Goal: Information Seeking & Learning: Learn about a topic

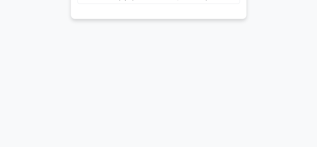
scroll to position [124, 0]
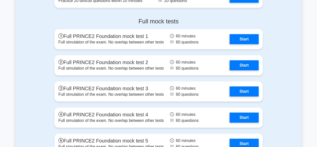
scroll to position [878, 0]
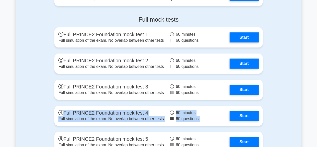
drag, startPoint x: 317, startPoint y: 97, endPoint x: 321, endPoint y: 84, distance: 13.7
click at [298, 103] on div "Full mock tests Full PRINCE2 Foundation mock test 1 Full simulation of the exam…" at bounding box center [159, 85] width 286 height 146
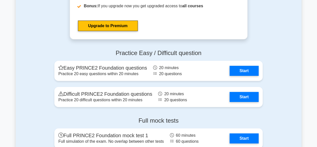
scroll to position [776, 0]
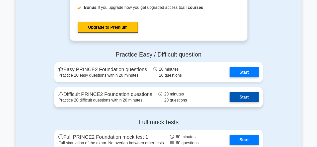
click at [243, 98] on link "Start" at bounding box center [244, 97] width 29 height 10
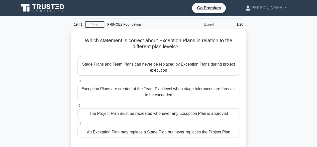
click at [262, 74] on div "Which statement is correct about Exception Plans in relation to the different p…" at bounding box center [159, 93] width 286 height 129
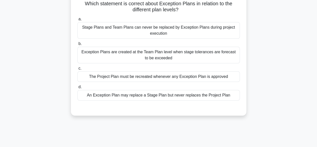
scroll to position [39, 0]
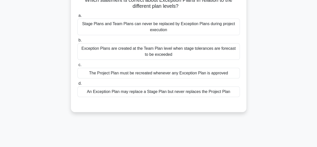
click at [211, 92] on div "An Exception Plan may replace a Stage Plan but never replaces the Project Plan" at bounding box center [158, 91] width 163 height 11
click at [77, 85] on input "d. An Exception Plan may replace a Stage Plan but never replaces the Project Pl…" at bounding box center [77, 83] width 0 height 3
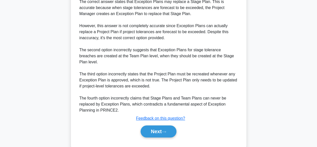
scroll to position [180, 0]
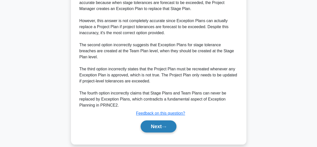
click at [172, 120] on button "Next" at bounding box center [159, 126] width 36 height 12
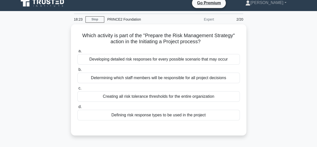
scroll to position [5, 0]
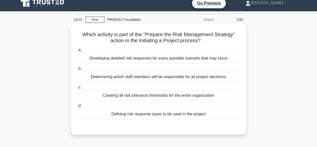
click at [214, 111] on div "Defining risk response types to be used in the project" at bounding box center [158, 114] width 163 height 11
click at [77, 107] on input "d. Defining risk response types to be used in the project" at bounding box center [77, 105] width 0 height 3
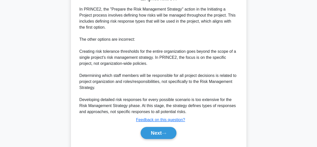
scroll to position [144, 0]
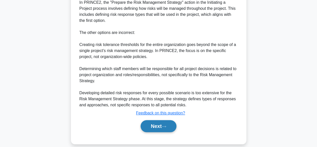
click at [170, 124] on button "Next" at bounding box center [159, 126] width 36 height 12
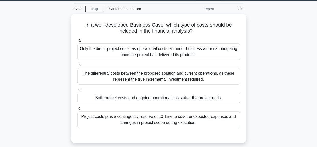
scroll to position [16, 0]
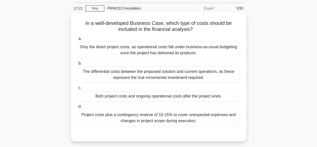
click at [227, 55] on div "Only the direct project costs, as operational costs fall under business-as-usua…" at bounding box center [158, 50] width 163 height 17
click at [77, 40] on input "a. Only the direct project costs, as operational costs fall under business-as-u…" at bounding box center [77, 38] width 0 height 3
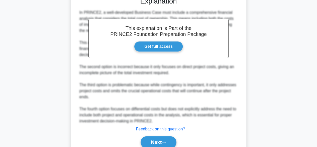
scroll to position [175, 0]
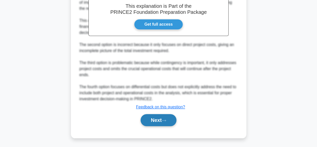
click at [159, 120] on button "Next" at bounding box center [159, 120] width 36 height 12
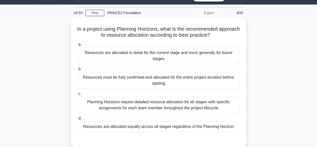
scroll to position [11, 0]
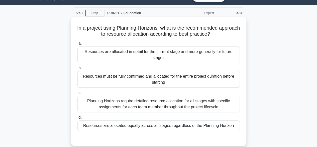
click at [215, 104] on div "Planning Horizons require detailed resource allocation for all stages with spec…" at bounding box center [158, 104] width 163 height 17
click at [77, 94] on input "c. Planning Horizons require detailed resource allocation for all stages with s…" at bounding box center [77, 92] width 0 height 3
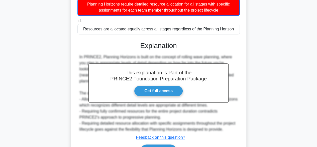
scroll to position [138, 0]
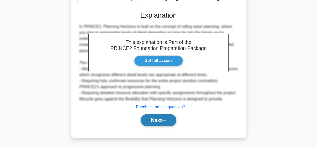
click at [155, 116] on button "Next" at bounding box center [159, 120] width 36 height 12
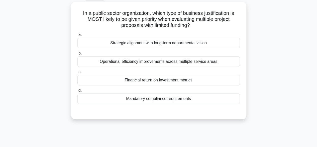
scroll to position [18, 0]
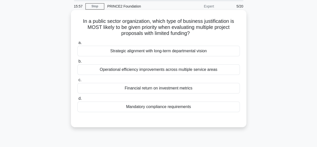
click at [204, 111] on div "Mandatory compliance requirements" at bounding box center [158, 106] width 163 height 11
click at [77, 100] on input "d. Mandatory compliance requirements" at bounding box center [77, 98] width 0 height 3
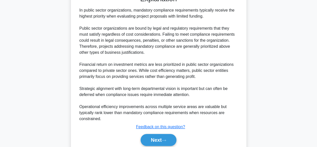
scroll to position [162, 0]
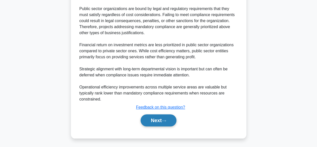
click at [169, 118] on button "Next" at bounding box center [159, 120] width 36 height 12
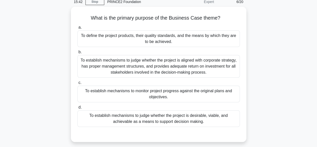
scroll to position [23, 0]
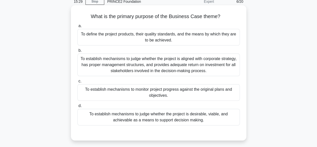
click at [214, 117] on div "To establish mechanisms to judge whether the project is desirable, viable, and …" at bounding box center [158, 117] width 163 height 17
click at [77, 107] on input "d. To establish mechanisms to judge whether the project is desirable, viable, a…" at bounding box center [77, 105] width 0 height 3
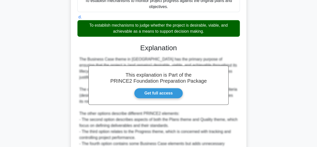
scroll to position [168, 0]
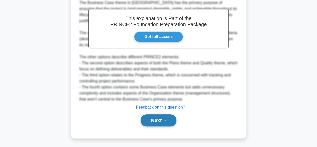
click at [171, 116] on button "Next" at bounding box center [159, 120] width 36 height 12
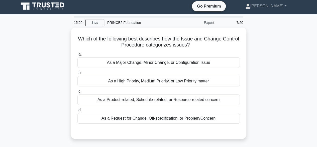
scroll to position [0, 0]
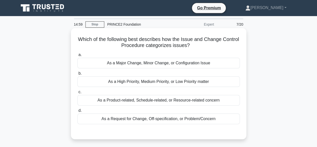
click at [187, 123] on div "As a Request for Change, Off-specification, or Problem/Concern" at bounding box center [158, 118] width 163 height 11
click at [77, 112] on input "d. As a Request for Change, Off-specification, or Problem/Concern" at bounding box center [77, 110] width 0 height 3
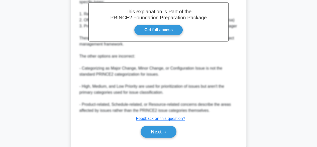
scroll to position [162, 0]
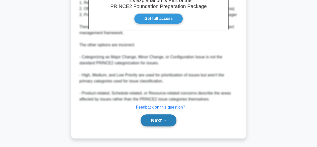
click at [177, 120] on button "Next" at bounding box center [159, 120] width 36 height 12
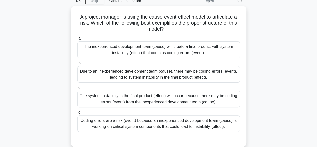
scroll to position [24, 0]
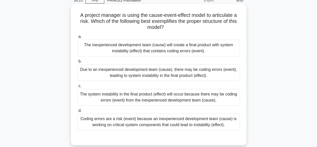
click at [216, 78] on div "Due to an inexperienced development team (cause), there may be coding errors (e…" at bounding box center [158, 72] width 163 height 17
click at [77, 63] on input "b. Due to an inexperienced development team (cause), there may be coding errors…" at bounding box center [77, 61] width 0 height 3
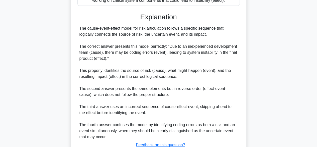
scroll to position [167, 0]
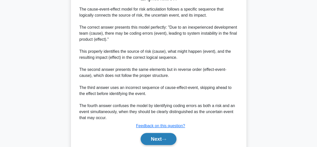
click at [166, 137] on button "Next" at bounding box center [159, 139] width 36 height 12
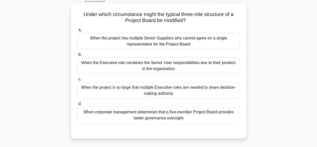
scroll to position [24, 0]
click at [220, 47] on div "When the project has multiple Senior Suppliers who cannot agree on a single rep…" at bounding box center [158, 41] width 163 height 17
click at [77, 32] on input "a. When the project has multiple Senior Suppliers who cannot agree on a single …" at bounding box center [77, 30] width 0 height 3
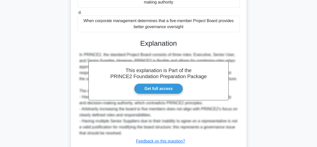
scroll to position [150, 0]
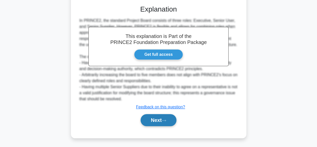
click at [170, 117] on button "Next" at bounding box center [159, 120] width 36 height 12
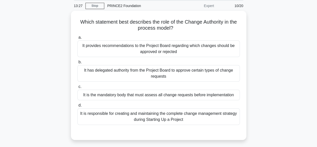
scroll to position [19, 0]
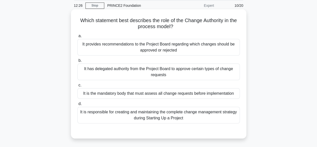
click at [196, 71] on div "It has delegated authority from the Project Board to approve certain types of c…" at bounding box center [158, 71] width 163 height 17
click at [77, 62] on input "b. It has delegated authority from the Project Board to approve certain types o…" at bounding box center [77, 60] width 0 height 3
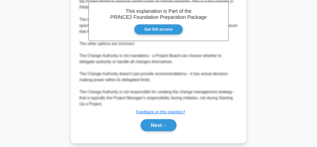
scroll to position [174, 0]
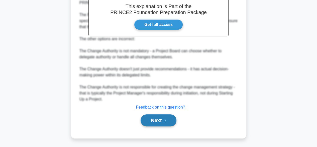
click at [162, 121] on button "Next" at bounding box center [159, 120] width 36 height 12
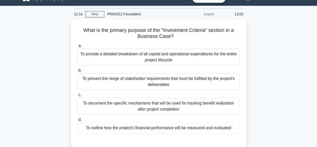
scroll to position [11, 0]
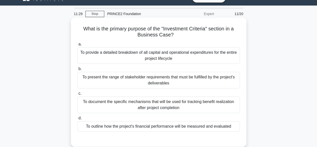
click at [218, 53] on div "To provide a detailed breakdown of all capital and operational expenditures for…" at bounding box center [158, 55] width 163 height 17
click at [77, 46] on input "a. To provide a detailed breakdown of all capital and operational expenditures …" at bounding box center [77, 44] width 0 height 3
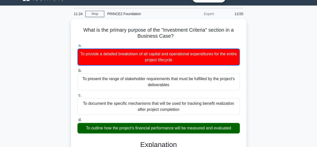
scroll to position [139, 0]
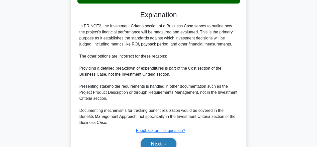
click at [177, 141] on button "Next" at bounding box center [159, 143] width 36 height 12
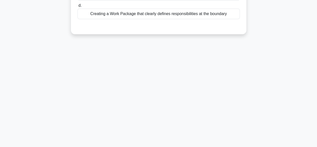
scroll to position [28, 0]
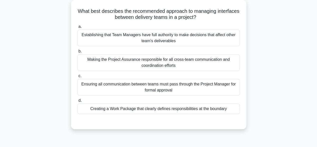
click at [190, 93] on div "Ensuring all communication between teams must pass through the Project Manager …" at bounding box center [158, 87] width 163 height 17
click at [77, 77] on input "c. Ensuring all communication between teams must pass through the Project Manag…" at bounding box center [77, 75] width 0 height 3
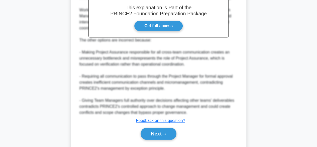
scroll to position [181, 0]
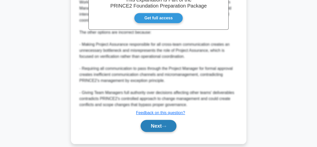
click at [150, 127] on button "Next" at bounding box center [159, 126] width 36 height 12
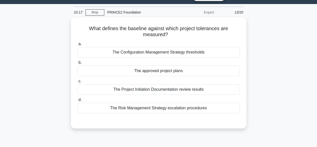
scroll to position [12, 0]
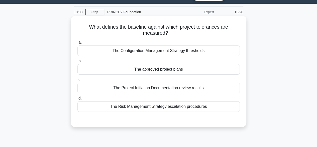
click at [221, 65] on div "The approved project plans" at bounding box center [158, 69] width 163 height 11
click at [77, 63] on input "b. The approved project plans" at bounding box center [77, 60] width 0 height 3
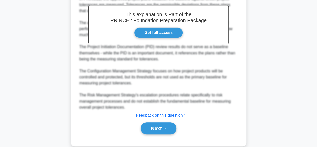
scroll to position [155, 0]
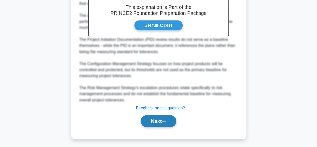
click at [170, 119] on button "Next" at bounding box center [159, 121] width 36 height 12
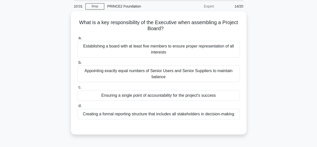
scroll to position [13, 0]
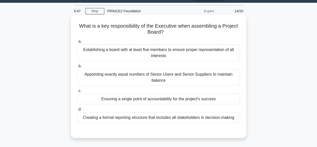
click at [212, 101] on div "Ensuring a single point of accountability for the project's success" at bounding box center [158, 99] width 163 height 11
click at [77, 92] on input "c. Ensuring a single point of accountability for the project's success" at bounding box center [77, 90] width 0 height 3
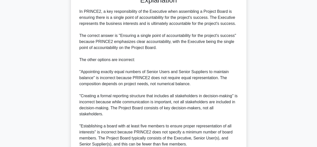
scroll to position [192, 0]
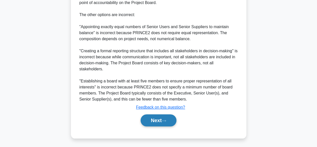
click at [160, 121] on button "Next" at bounding box center [159, 120] width 36 height 12
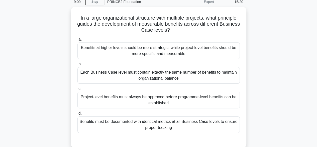
scroll to position [23, 0]
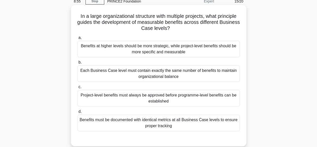
click at [218, 52] on div "Benefits at higher levels should be more strategic, while project-level benefit…" at bounding box center [158, 49] width 163 height 17
click at [77, 39] on input "a. Benefits at higher levels should be more strategic, while project-level bene…" at bounding box center [77, 37] width 0 height 3
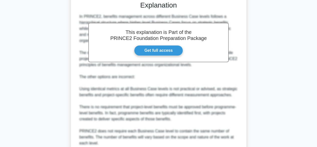
scroll to position [204, 0]
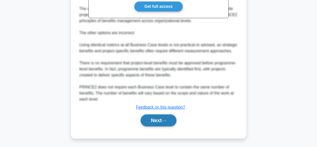
click at [171, 118] on button "Next" at bounding box center [159, 120] width 36 height 12
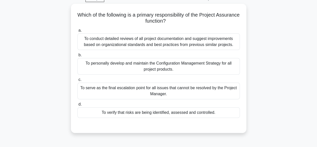
scroll to position [25, 0]
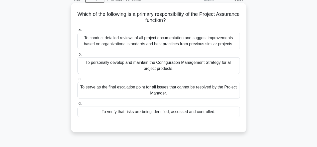
click at [215, 45] on div "To conduct detailed reviews of all project documentation and suggest improvemen…" at bounding box center [158, 41] width 163 height 17
click at [77, 31] on input "a. To conduct detailed reviews of all project documentation and suggest improve…" at bounding box center [77, 29] width 0 height 3
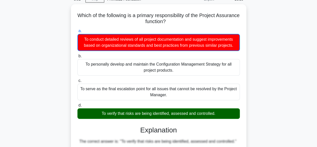
scroll to position [199, 0]
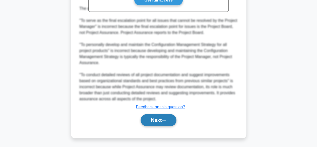
click at [154, 119] on button "Next" at bounding box center [159, 120] width 36 height 12
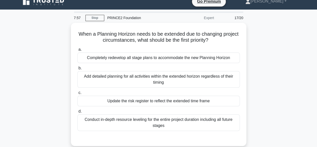
scroll to position [13, 0]
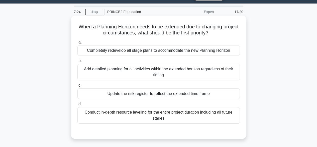
click at [214, 70] on div "Add detailed planning for all activities within the extended horizon regardless…" at bounding box center [158, 72] width 163 height 17
click at [77, 62] on input "b. Add detailed planning for all activities within the extended horizon regardl…" at bounding box center [77, 60] width 0 height 3
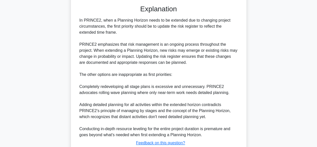
scroll to position [175, 0]
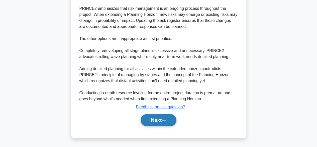
click at [159, 122] on button "Next" at bounding box center [159, 120] width 36 height 12
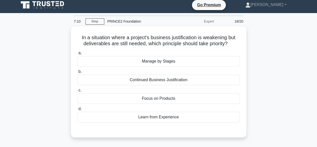
scroll to position [4, 0]
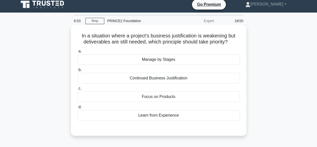
click at [227, 77] on div "Continued Business Justification" at bounding box center [158, 78] width 163 height 11
click at [77, 71] on input "b. Continued Business Justification" at bounding box center [77, 69] width 0 height 3
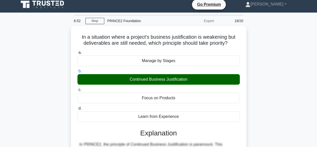
click at [297, 81] on div "In a situation where a project's business justification is weakening but delive…" at bounding box center [159, 146] width 286 height 241
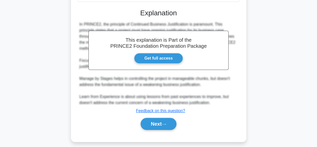
scroll to position [126, 0]
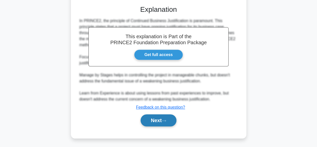
click at [163, 123] on button "Next" at bounding box center [159, 120] width 36 height 12
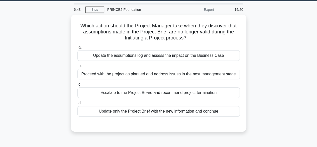
scroll to position [18, 0]
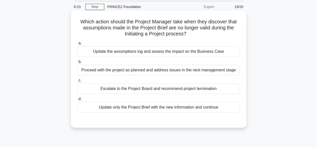
click at [205, 50] on div "Update the assumptions log and assess the impact on the Business Case" at bounding box center [158, 51] width 163 height 11
click at [77, 45] on input "a. Update the assumptions log and assess the impact on the Business Case" at bounding box center [77, 43] width 0 height 3
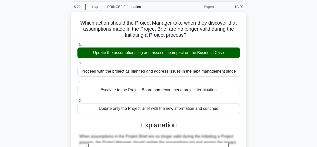
click at [284, 67] on div "Which action should the Project Manager take when they discover that assumption…" at bounding box center [159, 145] width 286 height 266
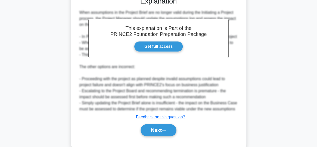
scroll to position [143, 0]
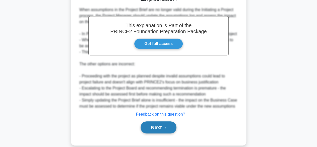
click at [163, 130] on button "Next" at bounding box center [159, 127] width 36 height 12
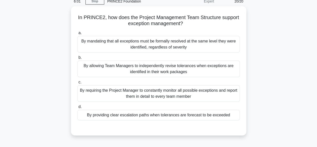
scroll to position [23, 0]
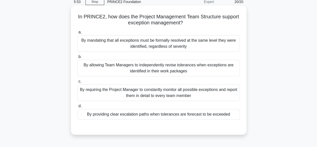
click at [215, 117] on div "By providing clear escalation paths when tolerances are forecast to be exceeded" at bounding box center [158, 114] width 163 height 11
click at [77, 108] on input "d. By providing clear escalation paths when tolerances are forecast to be excee…" at bounding box center [77, 105] width 0 height 3
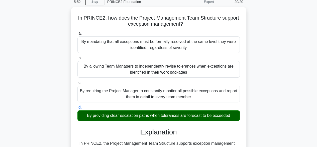
scroll to position [121, 0]
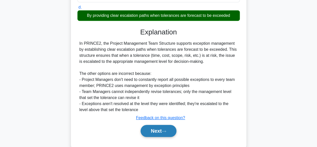
click at [158, 134] on button "Next" at bounding box center [159, 131] width 36 height 12
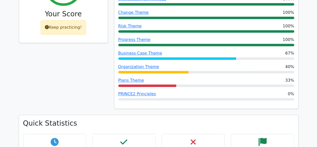
scroll to position [230, 0]
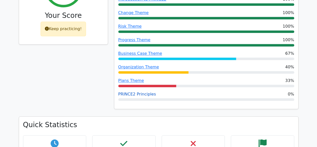
click at [142, 92] on link "PRINCE2 Principles" at bounding box center [137, 94] width 38 height 5
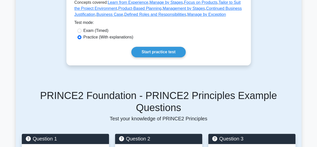
scroll to position [272, 0]
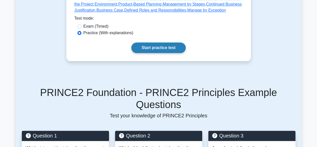
click at [180, 42] on link "Start practice test" at bounding box center [158, 47] width 54 height 11
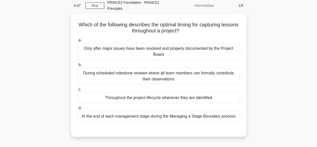
scroll to position [41, 0]
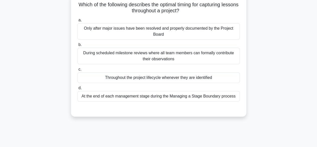
click at [214, 76] on div "Throughout the project lifecycle whenever they are identified" at bounding box center [158, 77] width 163 height 11
click at [77, 71] on input "c. Throughout the project lifecycle whenever they are identified" at bounding box center [77, 69] width 0 height 3
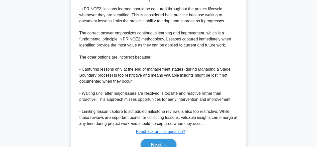
scroll to position [180, 0]
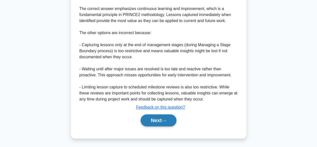
click at [161, 121] on button "Next" at bounding box center [159, 120] width 36 height 12
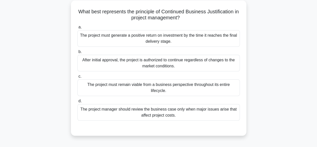
scroll to position [35, 0]
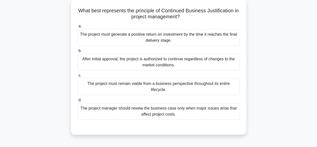
click at [218, 88] on div "The project must remain viable from a business perspective throughout its entir…" at bounding box center [158, 86] width 163 height 17
click at [77, 77] on input "c. The project must remain viable from a business perspective throughout its en…" at bounding box center [77, 75] width 0 height 3
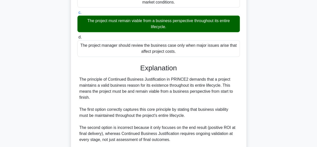
scroll to position [170, 0]
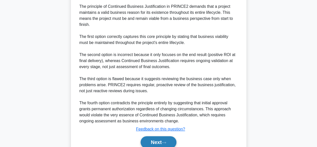
click at [166, 142] on icon at bounding box center [164, 142] width 5 height 3
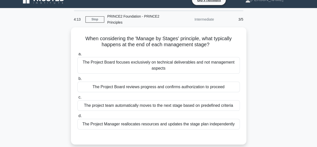
scroll to position [8, 0]
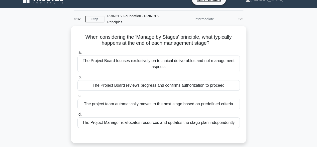
click at [194, 85] on div "The Project Board reviews progress and confirms authorization to proceed" at bounding box center [158, 85] width 163 height 11
click at [77, 79] on input "b. The Project Board reviews progress and confirms authorization to proceed" at bounding box center [77, 76] width 0 height 3
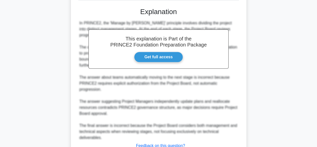
scroll to position [174, 0]
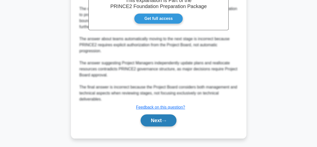
click at [166, 120] on icon at bounding box center [164, 120] width 5 height 3
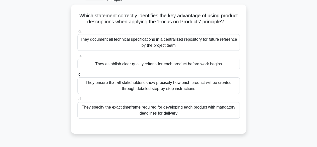
scroll to position [31, 0]
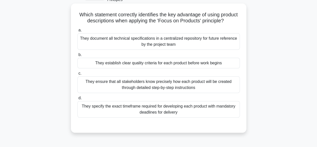
click at [215, 68] on div "They establish clear quality criteria for each product before work begins" at bounding box center [158, 63] width 163 height 11
click at [77, 56] on input "b. They establish clear quality criteria for each product before work begins" at bounding box center [77, 54] width 0 height 3
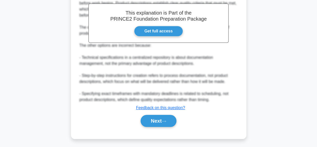
scroll to position [180, 0]
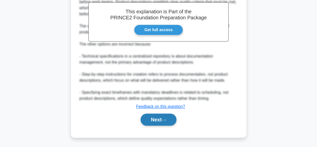
click at [150, 118] on button "Next" at bounding box center [159, 119] width 36 height 12
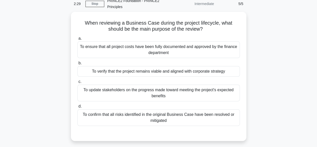
scroll to position [24, 0]
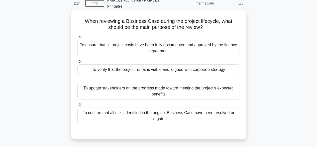
click at [220, 69] on div "To verify that the project remains viable and aligned with corporate strategy" at bounding box center [158, 69] width 163 height 11
click at [77, 63] on input "b. To verify that the project remains viable and aligned with corporate strategy" at bounding box center [77, 61] width 0 height 3
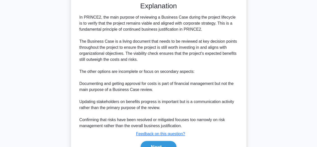
scroll to position [180, 0]
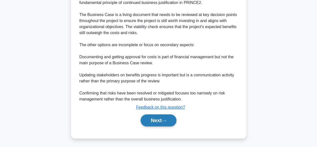
click at [167, 122] on button "Next" at bounding box center [159, 120] width 36 height 12
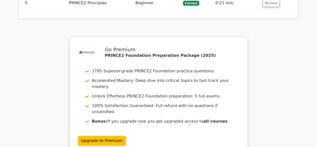
scroll to position [728, 0]
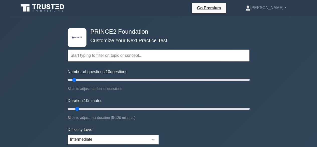
click at [207, 55] on input "text" at bounding box center [159, 55] width 182 height 12
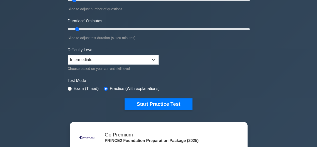
scroll to position [75, 0]
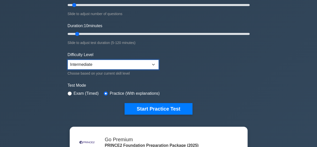
click at [146, 60] on select "Beginner Intermediate Expert" at bounding box center [113, 65] width 91 height 10
select select "expert"
click at [68, 60] on select "Beginner Intermediate Expert" at bounding box center [113, 65] width 91 height 10
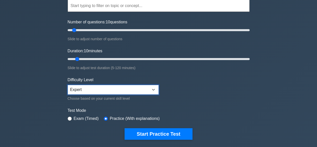
scroll to position [55, 0]
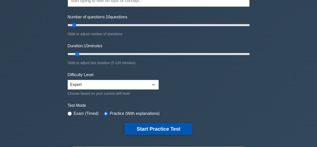
click at [171, 130] on button "Start Practice Test" at bounding box center [159, 129] width 68 height 12
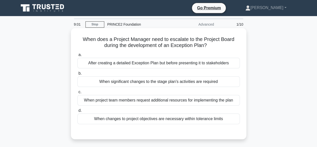
click at [229, 81] on div "When significant changes to the stage plan's activities are required" at bounding box center [158, 81] width 163 height 11
click at [77, 75] on input "b. When significant changes to the stage plan's activities are required" at bounding box center [77, 73] width 0 height 3
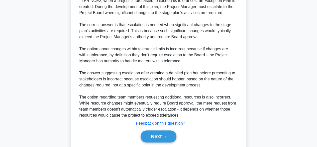
scroll to position [162, 0]
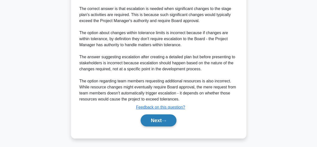
click at [166, 121] on icon at bounding box center [164, 120] width 5 height 3
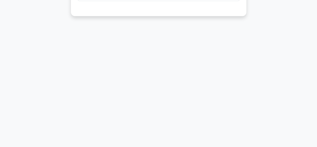
scroll to position [0, 0]
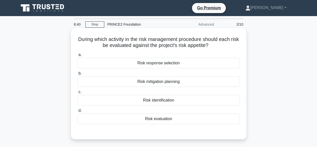
click at [215, 117] on div "Risk evaluation" at bounding box center [158, 118] width 163 height 11
click at [77, 112] on input "d. Risk evaluation" at bounding box center [77, 110] width 0 height 3
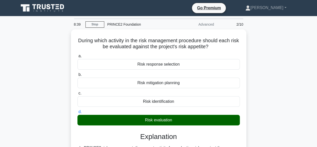
scroll to position [144, 0]
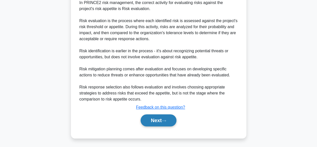
click at [165, 119] on icon at bounding box center [164, 120] width 5 height 3
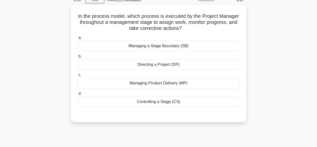
scroll to position [24, 0]
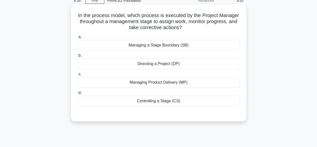
click at [199, 99] on div "Controlling a Stage (CS)" at bounding box center [158, 101] width 163 height 11
click at [77, 94] on input "d. Controlling a Stage (CS)" at bounding box center [77, 92] width 0 height 3
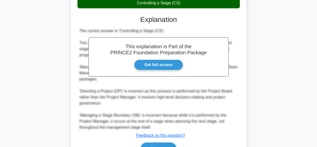
scroll to position [150, 0]
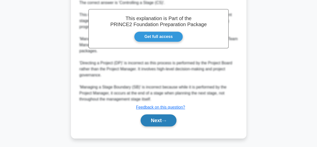
click at [153, 120] on button "Next" at bounding box center [159, 120] width 36 height 12
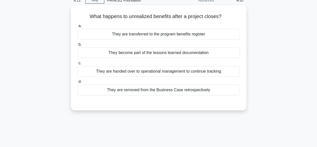
scroll to position [22, 0]
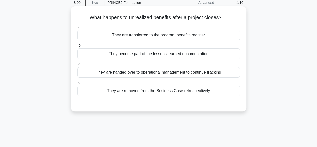
click at [225, 71] on div "They are handed over to operational management to continue tracking" at bounding box center [158, 72] width 163 height 11
click at [77, 66] on input "c. They are handed over to operational management to continue tracking" at bounding box center [77, 63] width 0 height 3
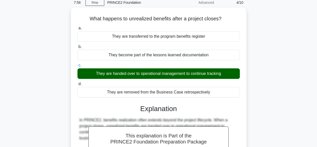
scroll to position [124, 0]
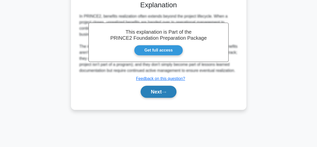
click at [167, 86] on button "Next" at bounding box center [159, 92] width 36 height 12
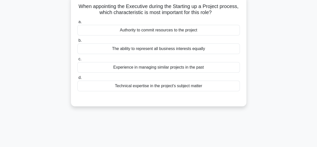
scroll to position [32, 0]
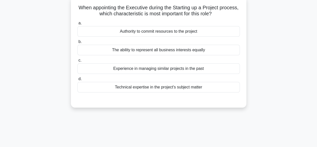
click at [213, 51] on div "The ability to represent all business interests equally" at bounding box center [158, 50] width 163 height 11
click at [77, 43] on input "b. The ability to represent all business interests equally" at bounding box center [77, 41] width 0 height 3
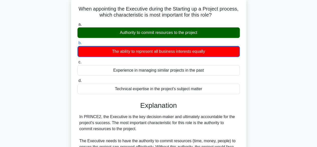
scroll to position [156, 0]
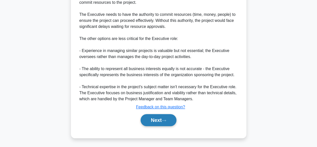
drag, startPoint x: 177, startPoint y: 113, endPoint x: 172, endPoint y: 119, distance: 7.5
click at [172, 119] on div "Next" at bounding box center [158, 120] width 163 height 16
click at [172, 119] on button "Next" at bounding box center [159, 120] width 36 height 12
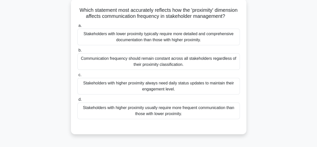
scroll to position [30, 0]
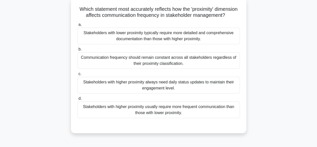
click at [204, 41] on div "Stakeholders with lower proximity typically require more detailed and comprehen…" at bounding box center [158, 36] width 163 height 17
click at [77, 26] on input "a. Stakeholders with lower proximity typically require more detailed and compre…" at bounding box center [77, 24] width 0 height 3
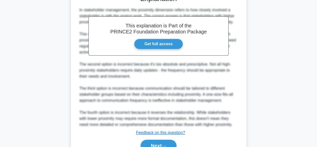
scroll to position [193, 0]
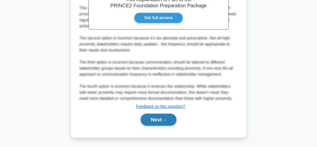
click at [164, 115] on button "Next" at bounding box center [159, 119] width 36 height 12
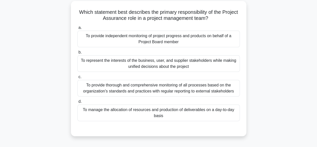
scroll to position [30, 0]
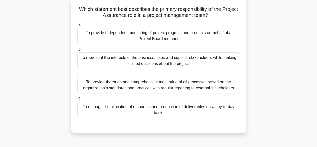
click at [212, 38] on div "To provide independent monitoring of project progress and products on behalf of…" at bounding box center [158, 36] width 163 height 17
click at [77, 26] on input "a. To provide independent monitoring of project progress and products on behalf…" at bounding box center [77, 24] width 0 height 3
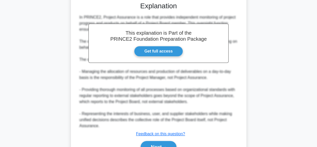
scroll to position [180, 0]
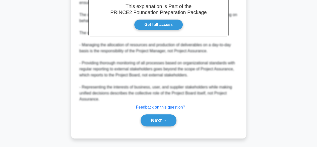
click at [139, 115] on div "Next" at bounding box center [158, 120] width 165 height 12
click at [155, 121] on button "Next" at bounding box center [159, 120] width 36 height 12
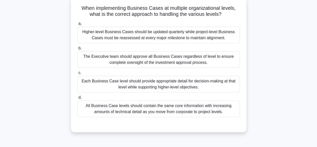
scroll to position [24, 0]
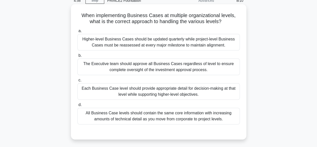
click at [222, 94] on div "Each Business Case level should provide appropriate detail for decision-making …" at bounding box center [158, 91] width 163 height 17
click at [77, 82] on input "c. Each Business Case level should provide appropriate detail for decision-maki…" at bounding box center [77, 79] width 0 height 3
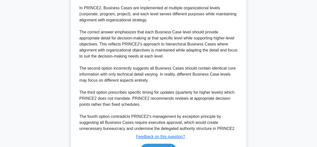
scroll to position [172, 0]
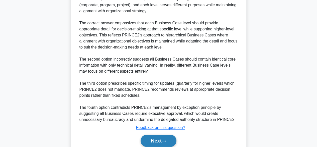
click at [154, 140] on button "Next" at bounding box center [159, 140] width 36 height 12
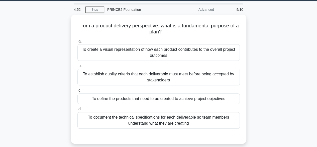
scroll to position [15, 0]
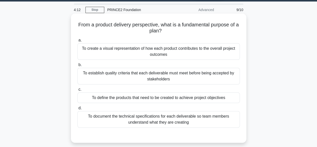
click at [226, 54] on div "To create a visual representation of how each product contributes to the overal…" at bounding box center [158, 51] width 163 height 17
click at [77, 42] on input "a. To create a visual representation of how each product contributes to the ove…" at bounding box center [77, 40] width 0 height 3
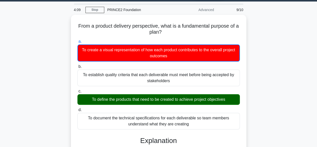
scroll to position [144, 0]
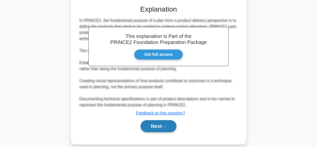
click at [168, 123] on button "Next" at bounding box center [159, 126] width 36 height 12
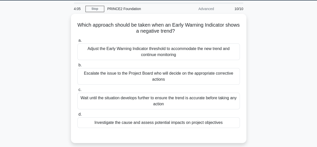
scroll to position [17, 0]
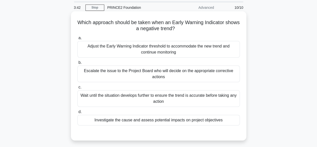
click at [209, 116] on div "Investigate the cause and assess potential impacts on project objectives" at bounding box center [158, 120] width 163 height 11
click at [77, 113] on input "d. Investigate the cause and assess potential impacts on project objectives" at bounding box center [77, 111] width 0 height 3
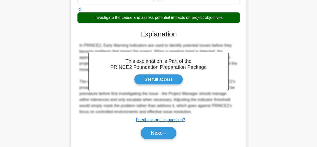
scroll to position [132, 0]
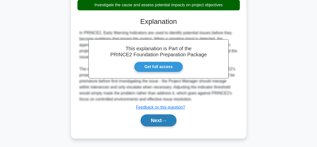
click at [165, 118] on button "Next" at bounding box center [159, 120] width 36 height 12
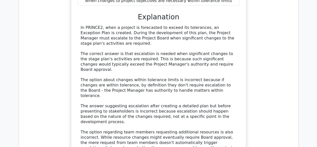
scroll to position [642, 0]
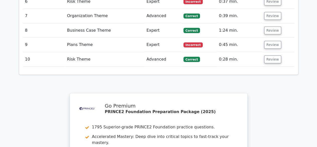
scroll to position [872, 0]
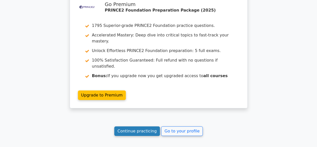
click at [144, 126] on link "Continue practicing" at bounding box center [137, 131] width 46 height 10
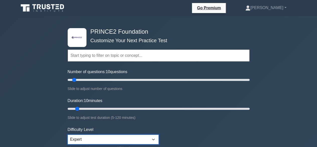
click at [139, 139] on select "Beginner Intermediate Expert" at bounding box center [113, 139] width 91 height 10
select select "beginner"
click at [68, 134] on select "Beginner Intermediate Expert" at bounding box center [113, 139] width 91 height 10
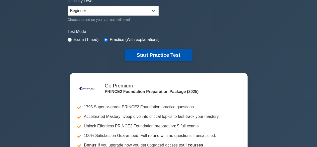
click at [178, 52] on button "Start Practice Test" at bounding box center [159, 55] width 68 height 12
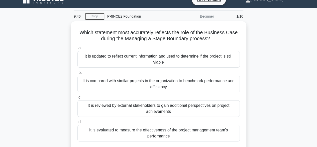
scroll to position [8, 0]
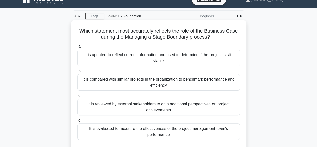
click at [229, 56] on div "It is updated to reflect current information and used to determine if the proje…" at bounding box center [158, 57] width 163 height 17
click at [77, 48] on input "a. It is updated to reflect current information and used to determine if the pr…" at bounding box center [77, 46] width 0 height 3
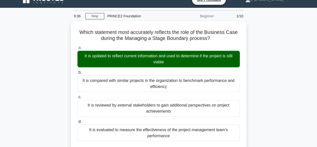
scroll to position [137, 0]
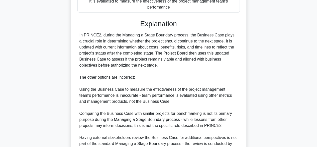
click at [316, 127] on main "9:35 Stop PRINCE2 Foundation Beginner 1/10 Which statement most accurately refl…" at bounding box center [158, 37] width 317 height 317
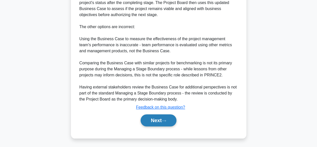
click at [172, 118] on button "Next" at bounding box center [159, 120] width 36 height 12
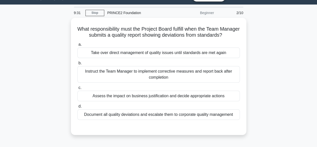
scroll to position [7, 0]
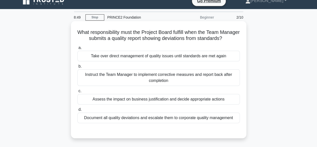
click at [218, 104] on div "Assess the impact on business justification and decide appropriate actions" at bounding box center [158, 99] width 163 height 11
click at [77, 93] on input "c. Assess the impact on business justification and decide appropriate actions" at bounding box center [77, 90] width 0 height 3
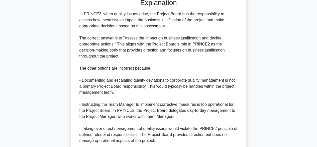
scroll to position [186, 0]
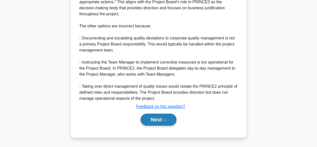
click at [161, 118] on button "Next" at bounding box center [159, 119] width 36 height 12
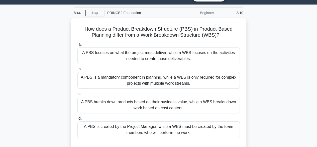
scroll to position [13, 0]
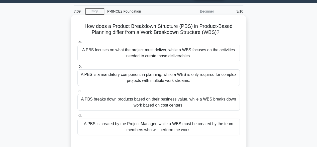
click at [224, 84] on div "A PBS is a mandatory component in planning, while a WBS is only required for co…" at bounding box center [158, 77] width 163 height 17
click at [77, 68] on input "b. A PBS is a mandatory component in planning, while a WBS is only required for…" at bounding box center [77, 66] width 0 height 3
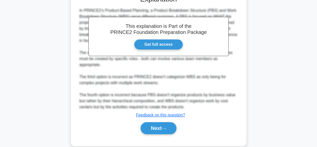
scroll to position [169, 0]
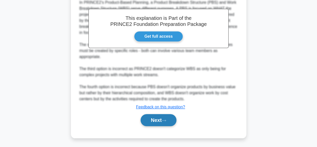
click at [173, 120] on button "Next" at bounding box center [159, 120] width 36 height 12
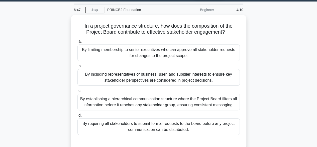
scroll to position [14, 0]
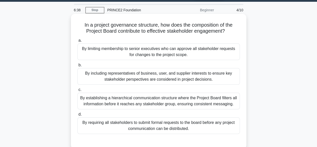
click at [225, 73] on div "By including representatives of business, user, and supplier interests to ensur…" at bounding box center [158, 76] width 163 height 17
click at [77, 67] on input "b. By including representatives of business, user, and supplier interests to en…" at bounding box center [77, 64] width 0 height 3
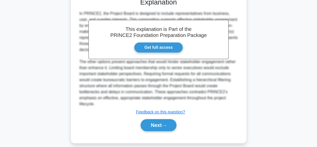
scroll to position [162, 0]
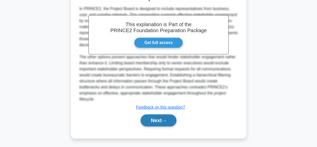
click at [160, 119] on button "Next" at bounding box center [159, 120] width 36 height 12
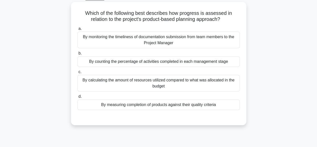
scroll to position [21, 0]
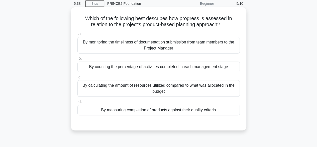
click at [217, 108] on div "By measuring completion of products against their quality criteria" at bounding box center [158, 110] width 163 height 11
click at [77, 103] on input "d. By measuring completion of products against their quality criteria" at bounding box center [77, 101] width 0 height 3
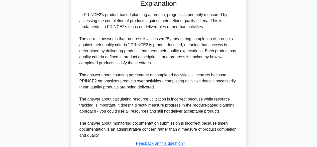
scroll to position [180, 0]
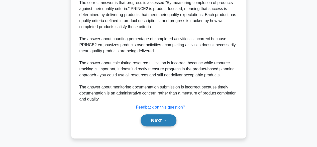
click at [157, 121] on button "Next" at bounding box center [159, 120] width 36 height 12
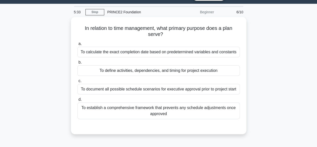
scroll to position [14, 0]
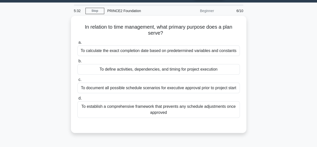
click at [282, 73] on div "In relation to time management, what primary purpose does a plan serve? .spinne…" at bounding box center [159, 77] width 286 height 123
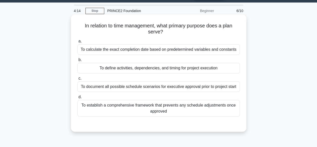
click at [216, 70] on div "To define activities, dependencies, and timing for project execution" at bounding box center [158, 68] width 163 height 11
click at [77, 61] on input "b. To define activities, dependencies, and timing for project execution" at bounding box center [77, 59] width 0 height 3
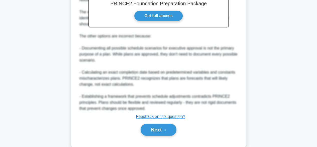
scroll to position [180, 0]
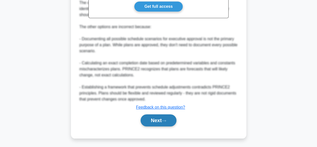
click at [164, 120] on button "Next" at bounding box center [159, 120] width 36 height 12
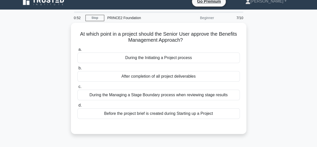
scroll to position [7, 0]
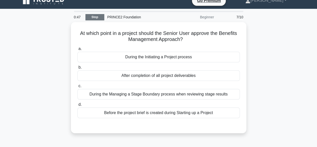
click at [93, 18] on link "Stop" at bounding box center [95, 17] width 19 height 6
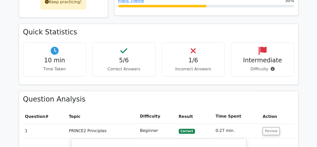
scroll to position [385, 0]
